Goal: Information Seeking & Learning: Learn about a topic

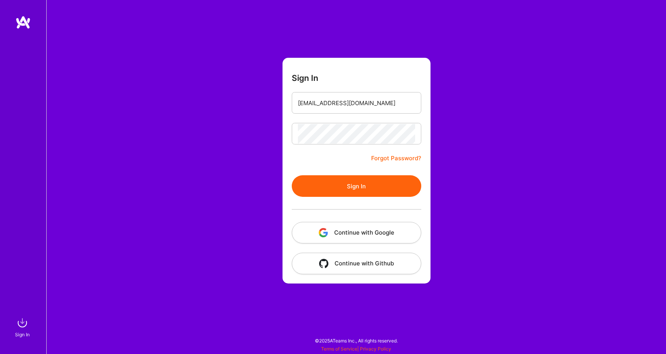
click at [384, 236] on button "Continue with Google" at bounding box center [357, 233] width 130 height 22
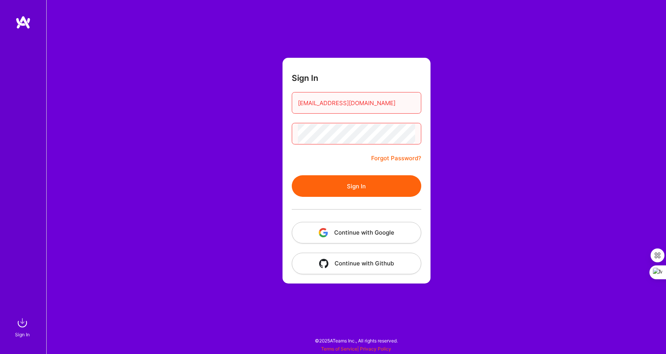
click at [345, 238] on button "Continue with Google" at bounding box center [357, 233] width 130 height 22
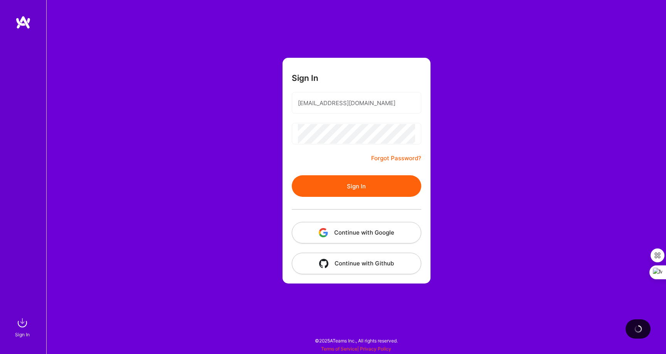
click at [347, 194] on button "Sign In" at bounding box center [357, 186] width 130 height 22
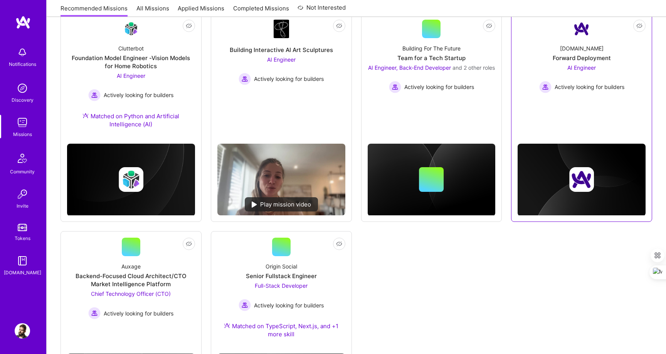
scroll to position [432, 0]
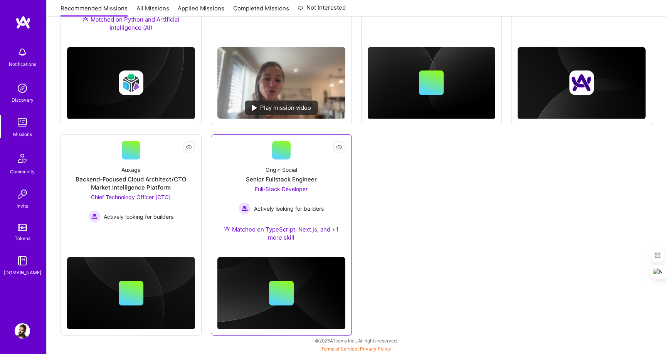
click at [277, 188] on span "Full-Stack Developer" at bounding box center [281, 189] width 53 height 7
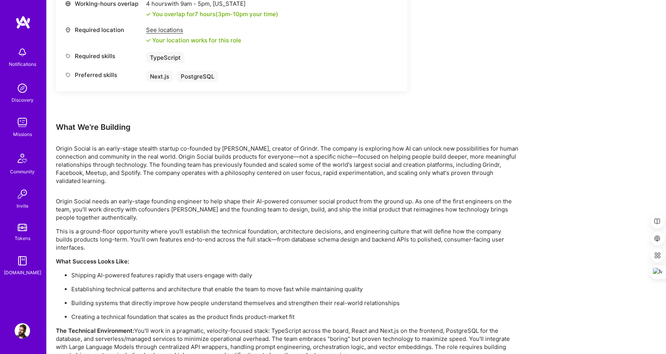
scroll to position [449, 0]
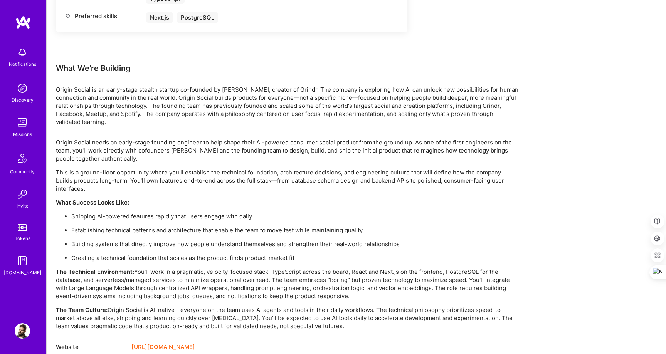
click at [188, 343] on link "https://originsocial.com/" at bounding box center [164, 347] width 64 height 9
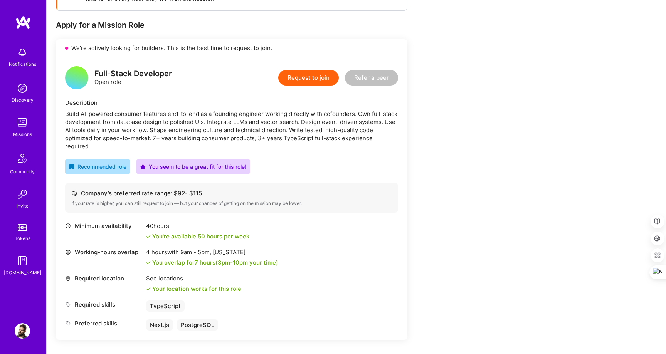
scroll to position [34, 0]
